Goal: Task Accomplishment & Management: Use online tool/utility

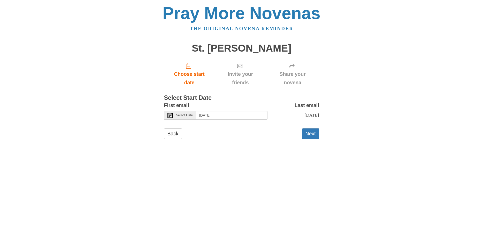
click at [189, 118] on div "Select Date" at bounding box center [180, 115] width 32 height 9
click at [294, 69] on icon at bounding box center [291, 66] width 5 height 5
click at [311, 138] on button "Next" at bounding box center [310, 134] width 17 height 11
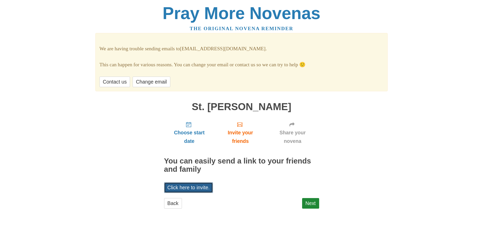
click at [203, 189] on link "Click here to invite." at bounding box center [188, 188] width 49 height 11
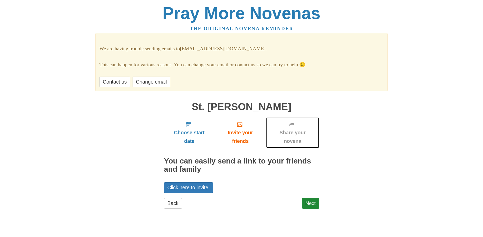
click at [287, 131] on span "Share your novena" at bounding box center [292, 137] width 43 height 17
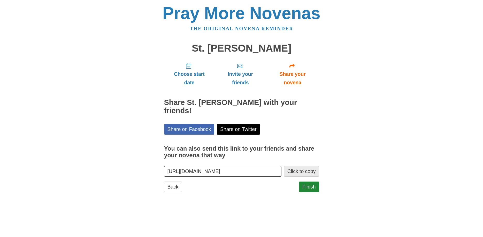
click at [299, 166] on button "Click to copy" at bounding box center [301, 171] width 35 height 11
click at [290, 69] on icon "Share your novena" at bounding box center [291, 66] width 5 height 5
click at [291, 65] on icon "Share your novena" at bounding box center [291, 66] width 5 height 5
